Goal: Information Seeking & Learning: Find specific fact

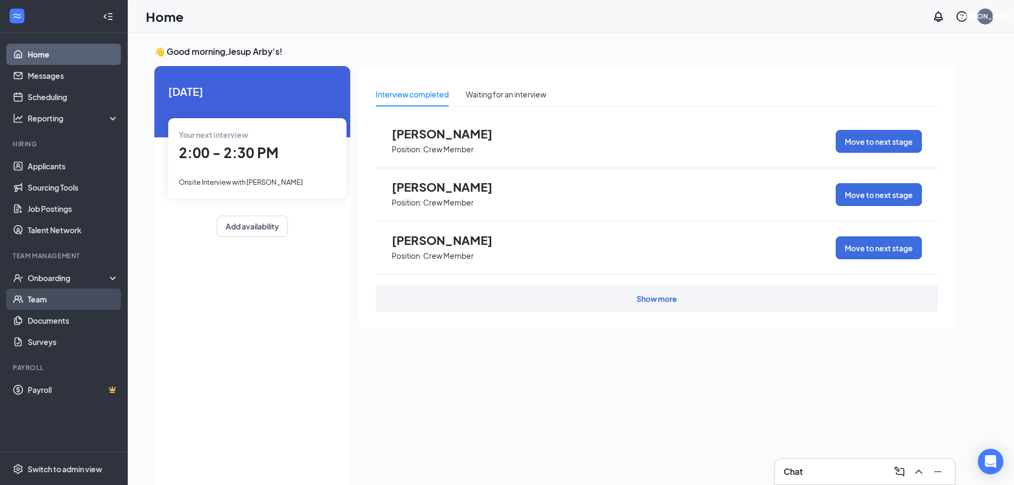
click at [58, 296] on link "Team" at bounding box center [73, 298] width 91 height 21
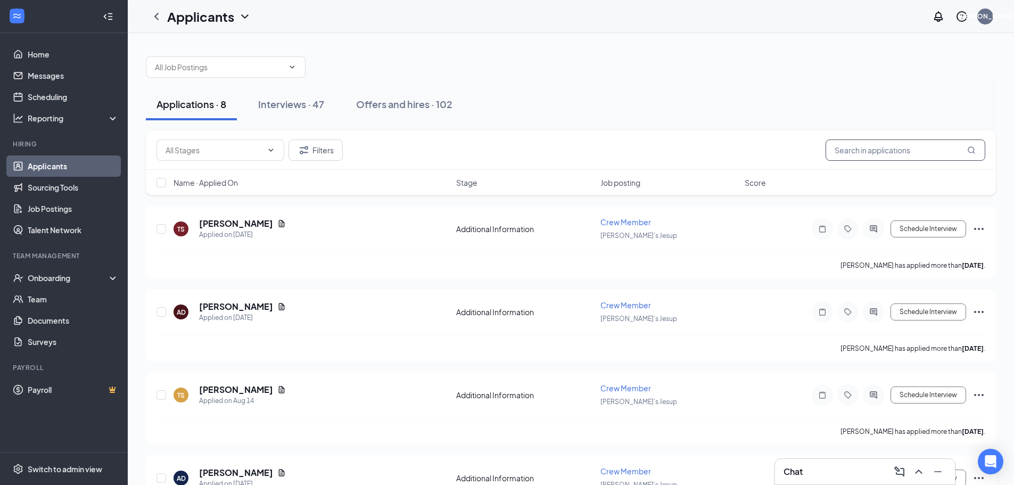
click at [872, 152] on input "text" at bounding box center [905, 149] width 160 height 21
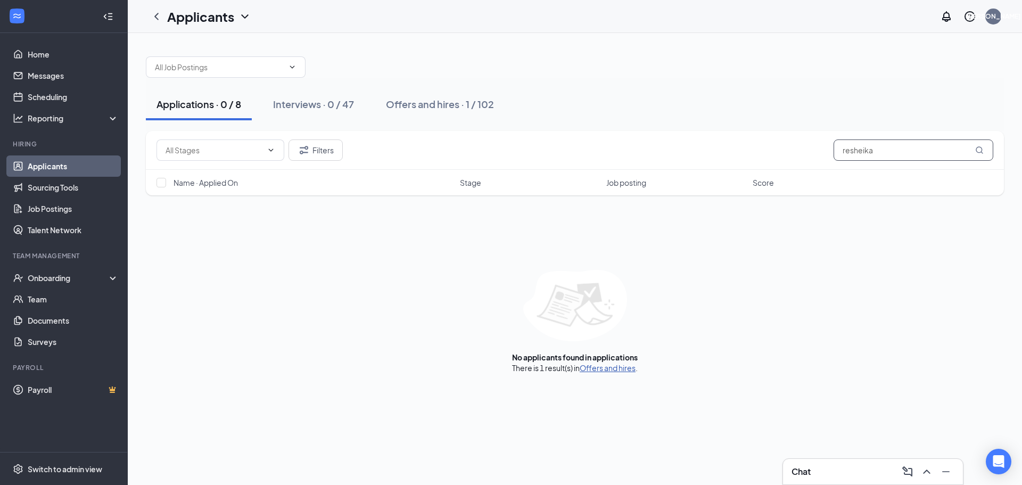
type input "resheika"
click at [614, 370] on link "Offers and hires" at bounding box center [607, 368] width 56 height 10
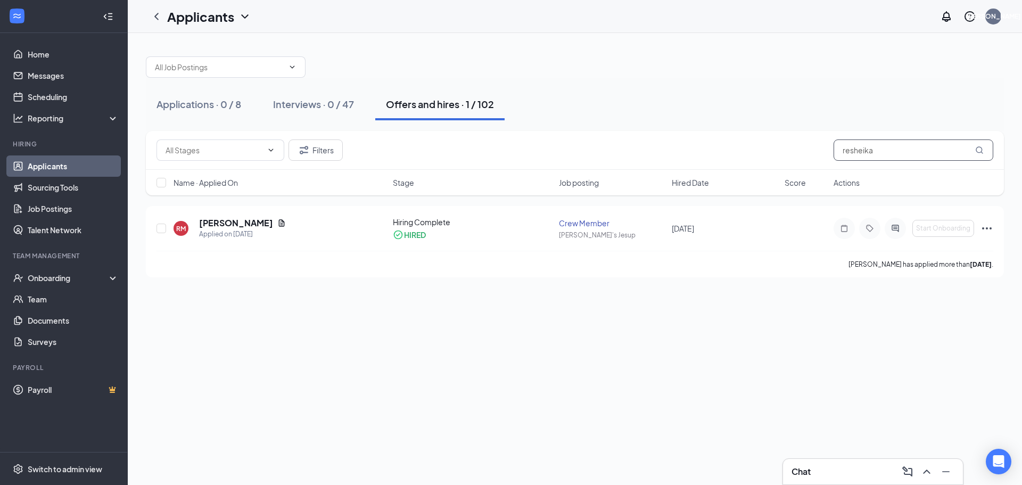
click at [849, 146] on input "resheika" at bounding box center [913, 149] width 160 height 21
drag, startPoint x: 889, startPoint y: 153, endPoint x: 531, endPoint y: 175, distance: 358.8
click at [551, 175] on div "Filters resheika Name · Applied On Stage Job posting Hired Date Score Actions" at bounding box center [575, 163] width 858 height 64
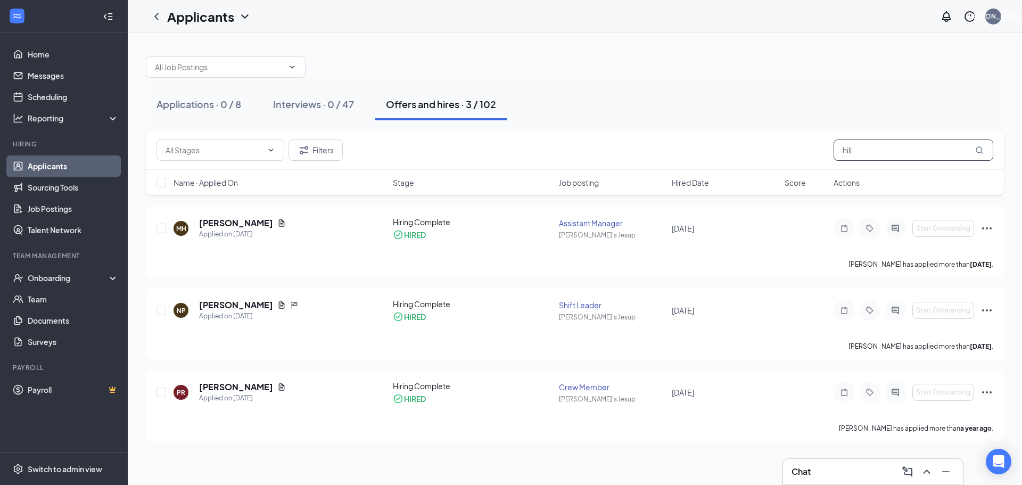
click at [905, 148] on input "hill" at bounding box center [913, 149] width 160 height 21
type input "h"
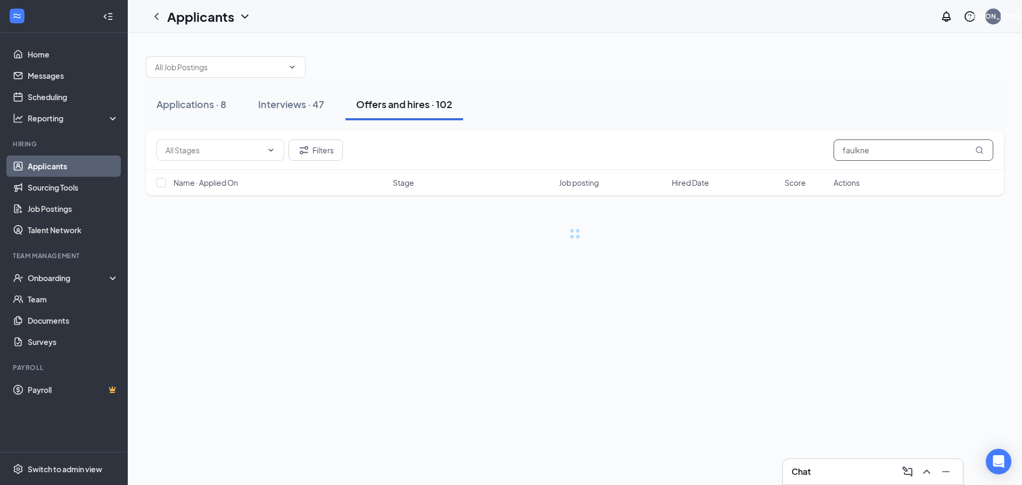
type input "faulkner"
